Goal: Task Accomplishment & Management: Manage account settings

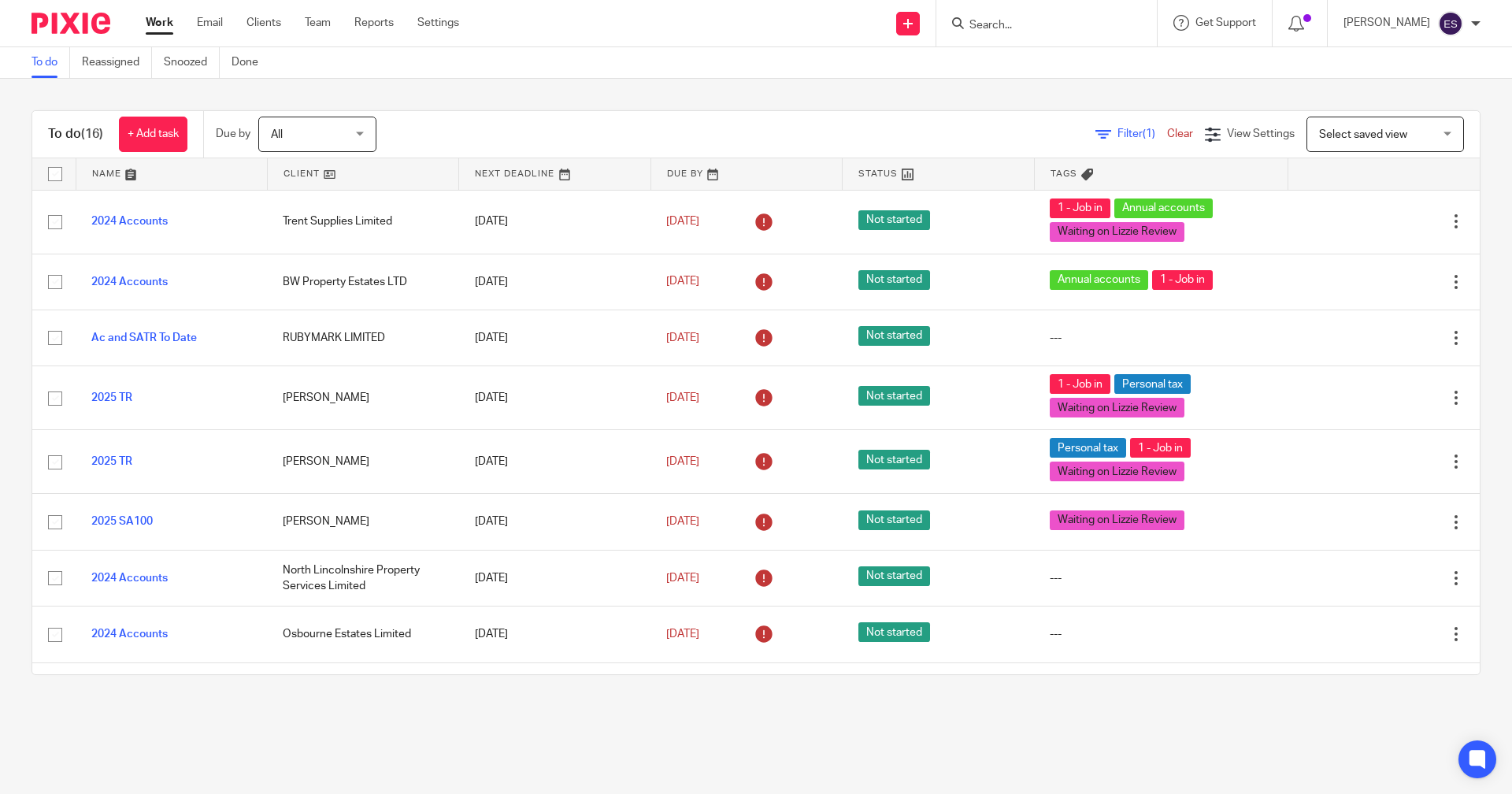
click at [1010, 35] on div at bounding box center [1046, 23] width 221 height 46
click at [1013, 20] on input "Search" at bounding box center [1038, 26] width 142 height 14
type input "old school"
click at [1029, 56] on link at bounding box center [1062, 61] width 195 height 24
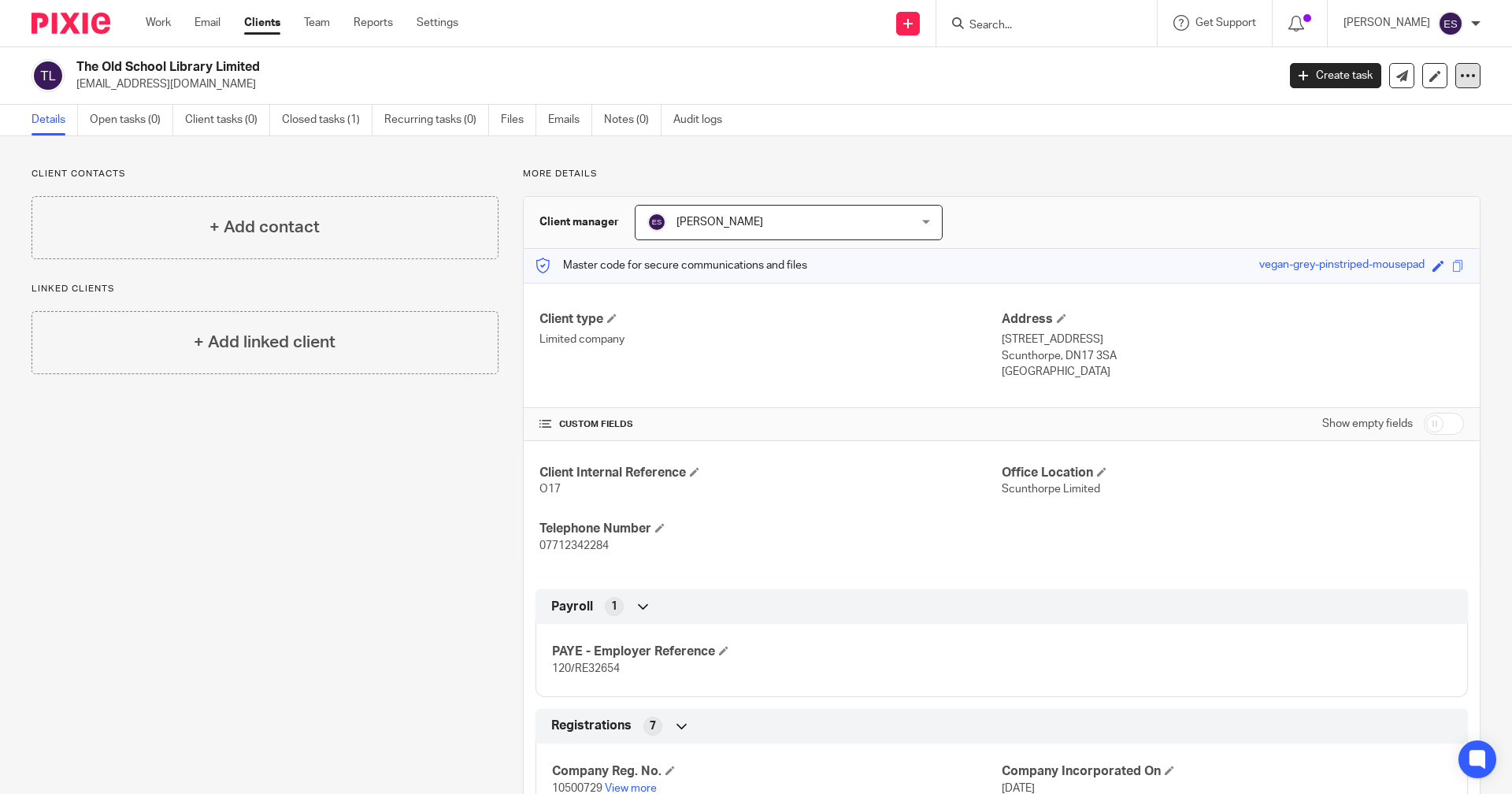
click at [1460, 69] on icon at bounding box center [1468, 76] width 16 height 16
click at [1350, 182] on button "Archive client" at bounding box center [1369, 183] width 174 height 21
click at [1006, 25] on div "Client archived." at bounding box center [1125, 45] width 740 height 60
click at [1010, 23] on input "Search" at bounding box center [1038, 26] width 142 height 14
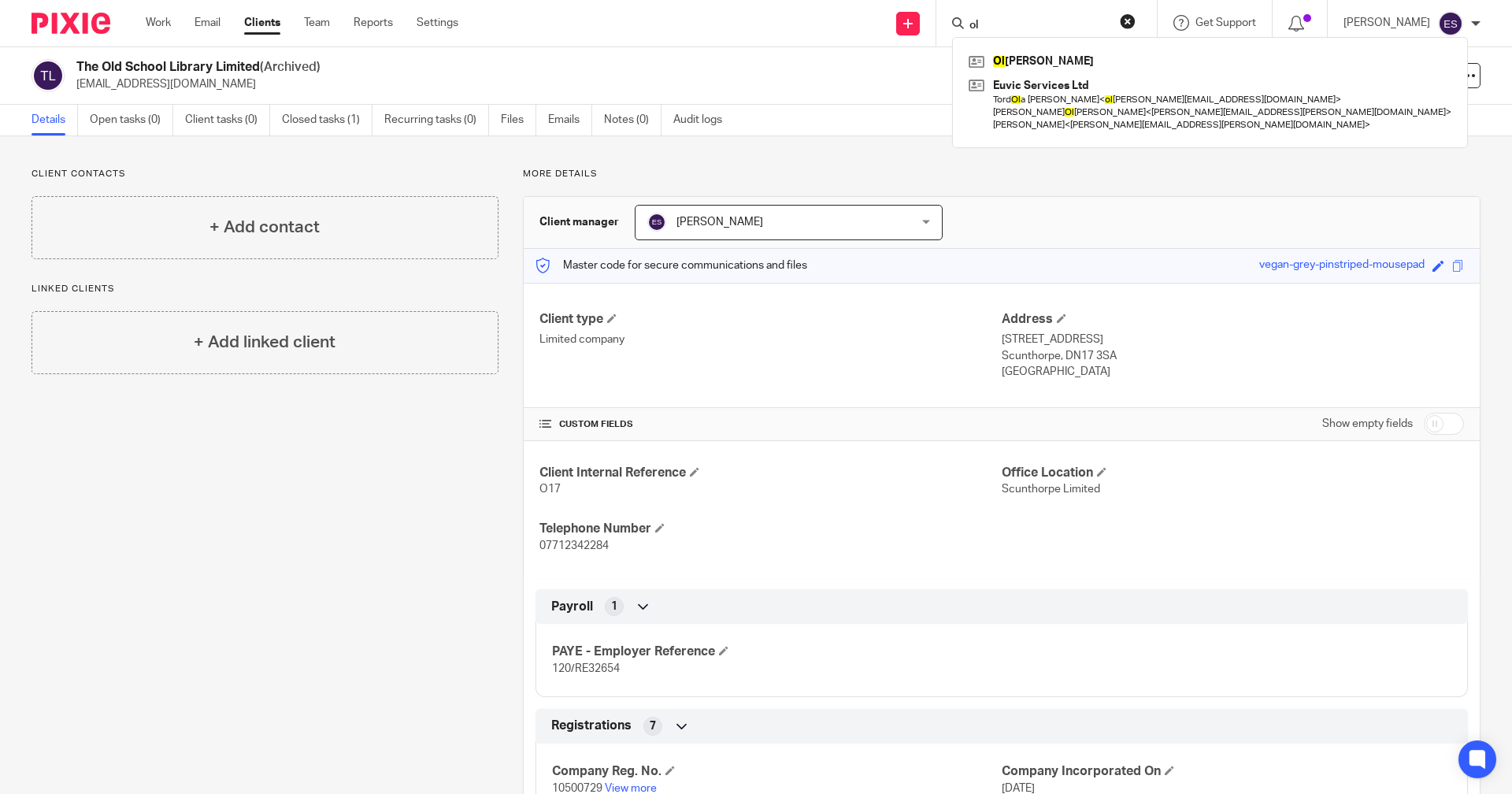
type input "old"
